Goal: Task Accomplishment & Management: Use online tool/utility

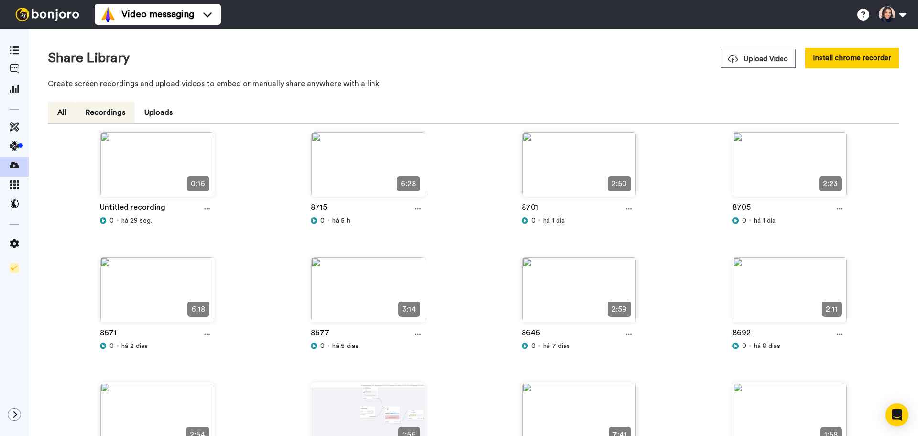
click at [115, 110] on button "Recordings" at bounding box center [105, 112] width 59 height 21
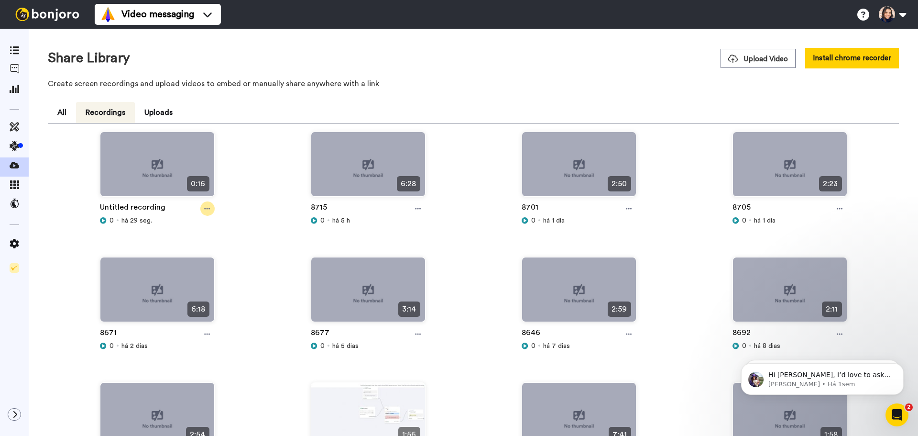
click at [204, 208] on icon at bounding box center [207, 208] width 6 height 7
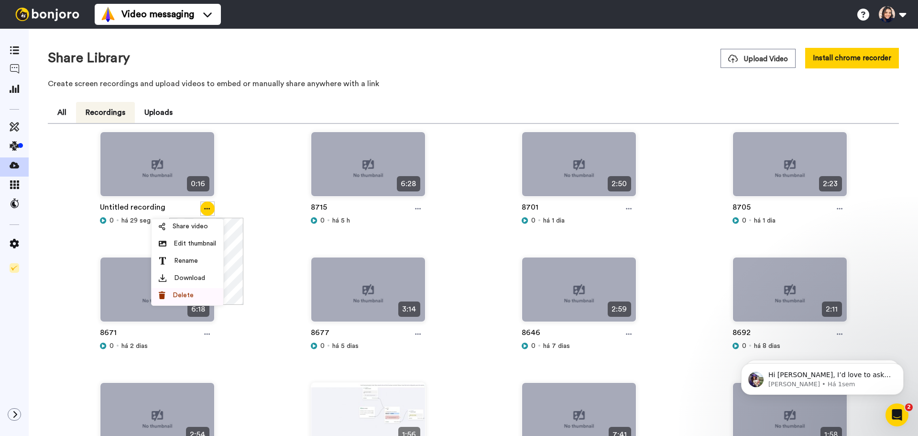
click at [181, 297] on span "Delete" at bounding box center [183, 295] width 21 height 10
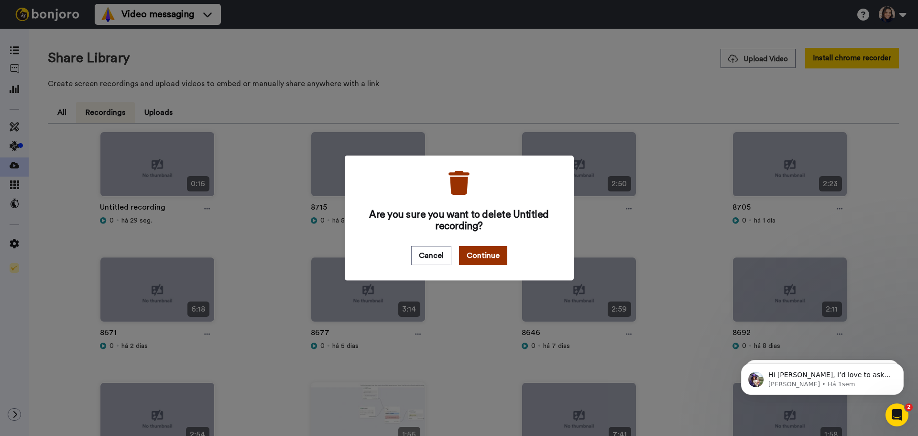
click at [476, 255] on button "Continue" at bounding box center [483, 255] width 48 height 19
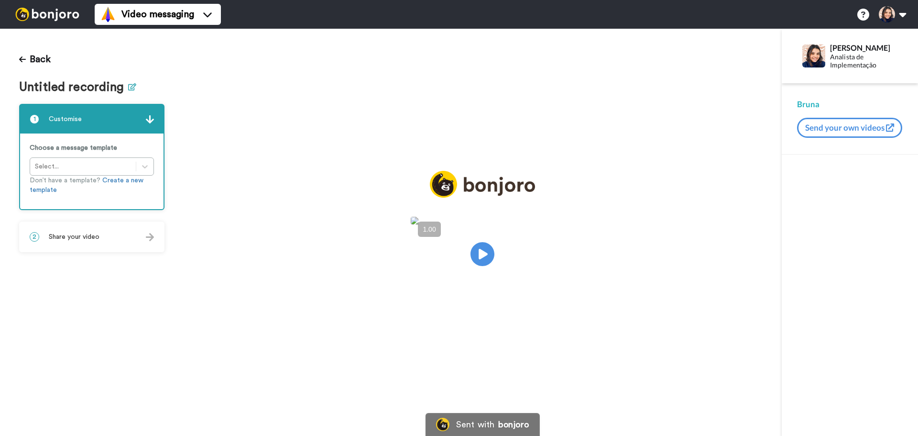
click at [129, 88] on icon at bounding box center [132, 86] width 8 height 7
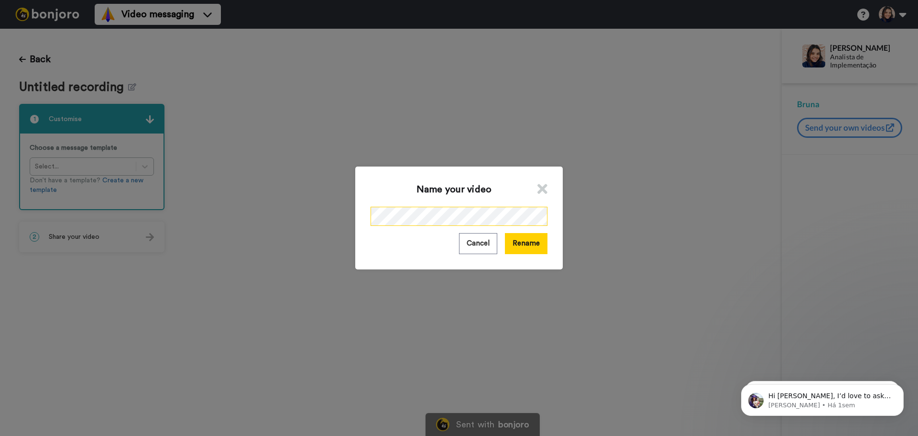
click at [317, 235] on div "Name your video Cancel Rename" at bounding box center [459, 218] width 918 height 436
click at [529, 237] on button "Rename" at bounding box center [526, 243] width 43 height 21
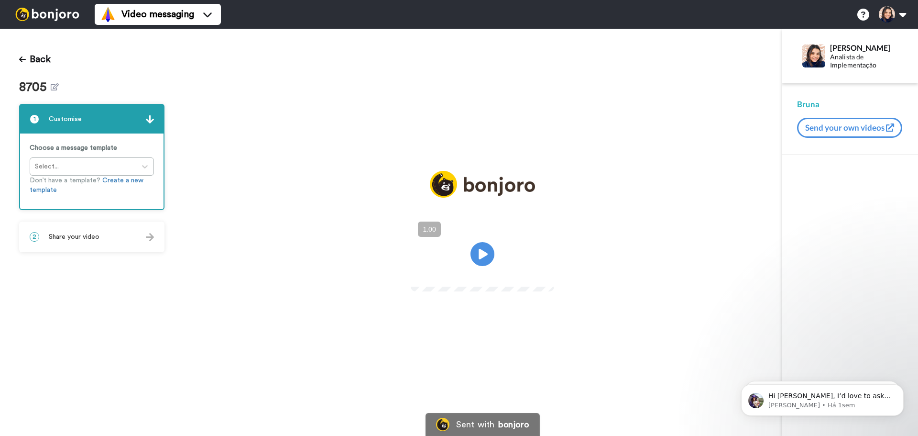
click at [77, 241] on span "Share your video" at bounding box center [74, 237] width 51 height 10
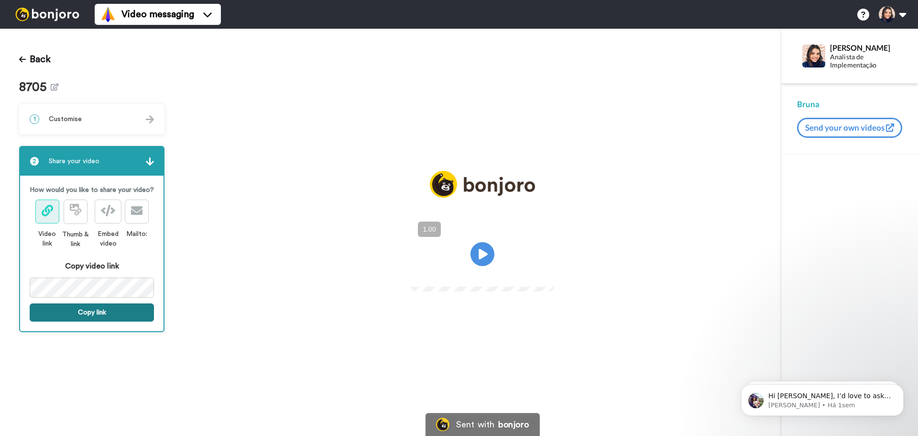
click at [111, 315] on button "Copy link" at bounding box center [92, 312] width 124 height 18
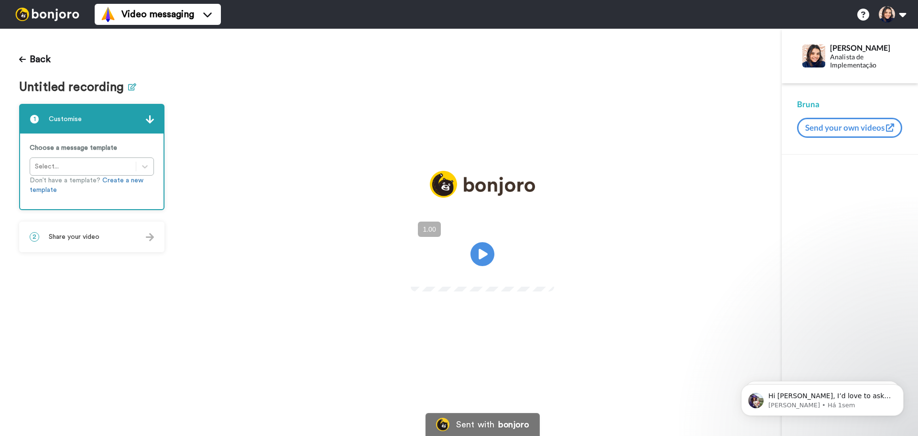
click at [129, 89] on icon at bounding box center [132, 86] width 8 height 7
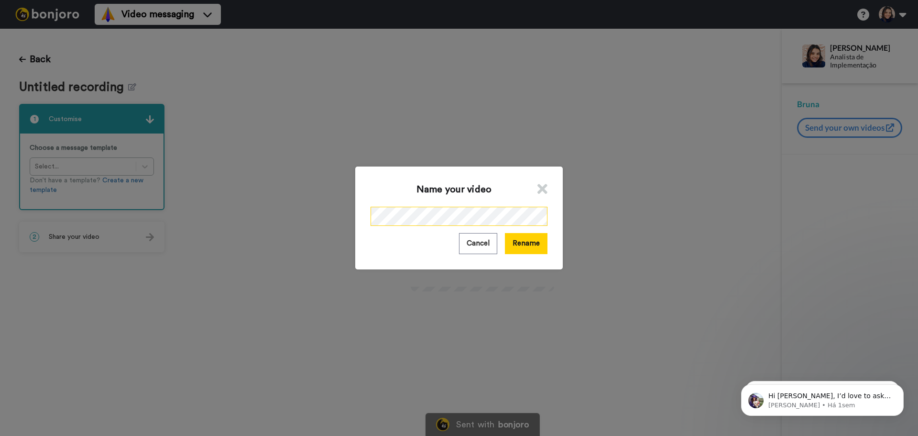
click at [327, 234] on div "Name your video Cancel Rename" at bounding box center [459, 218] width 918 height 436
click at [522, 238] on button "Rename" at bounding box center [526, 243] width 43 height 21
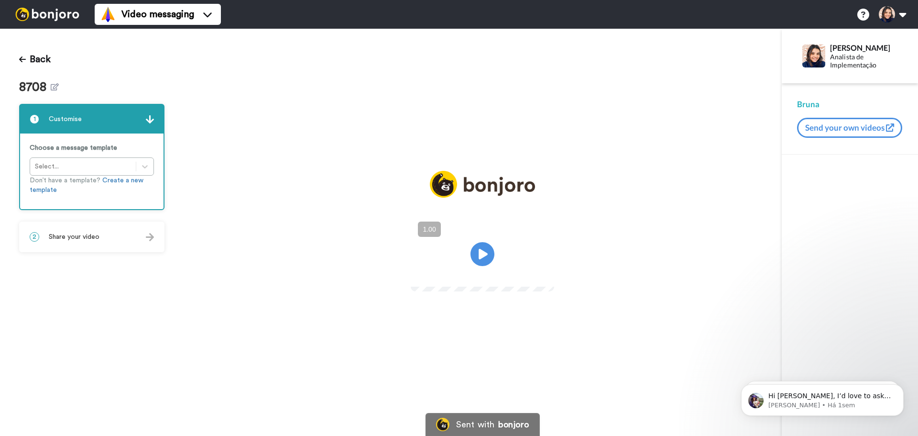
click at [82, 238] on span "Share your video" at bounding box center [74, 237] width 51 height 10
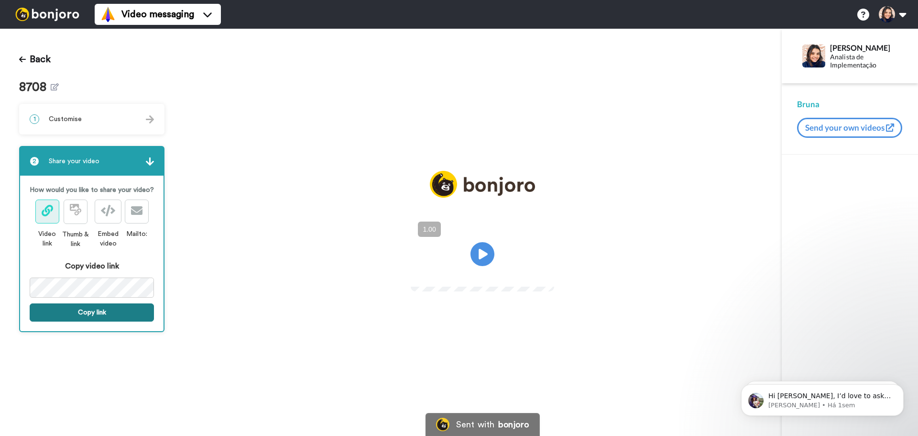
click at [94, 316] on button "Copy link" at bounding box center [92, 312] width 124 height 18
